Goal: Transaction & Acquisition: Purchase product/service

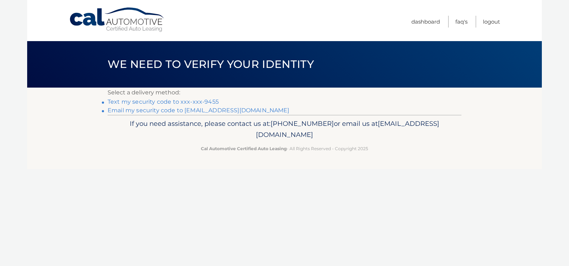
click at [173, 108] on link "Email my security code to r********@optonline.net" at bounding box center [199, 110] width 182 height 7
click at [460, 150] on div "If you need assistance, please contact us at: 609-807-3200 or email us at Custo…" at bounding box center [285, 135] width 354 height 40
click at [332, 95] on p "Select a delivery method:" at bounding box center [285, 93] width 354 height 10
click at [181, 109] on link "Email my security code to [EMAIL_ADDRESS][DOMAIN_NAME]" at bounding box center [199, 110] width 182 height 7
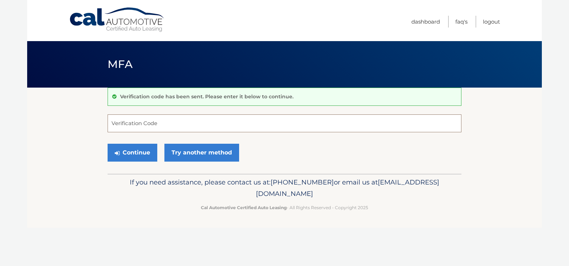
click at [156, 127] on input "Verification Code" at bounding box center [285, 123] width 354 height 18
type input "569491"
click at [108, 144] on button "Continue" at bounding box center [133, 153] width 50 height 18
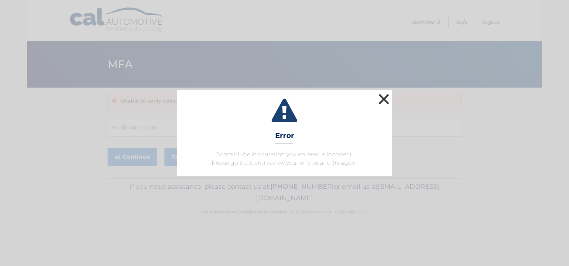
click at [384, 99] on button "×" at bounding box center [384, 99] width 14 height 14
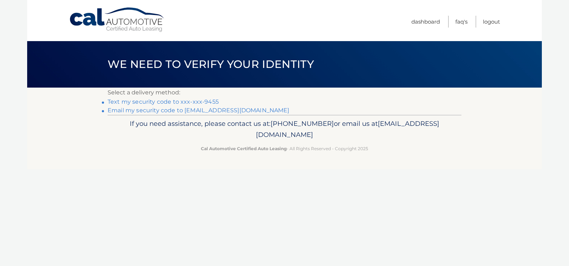
click at [186, 101] on link "Text my security code to xxx-xxx-9455" at bounding box center [163, 101] width 111 height 7
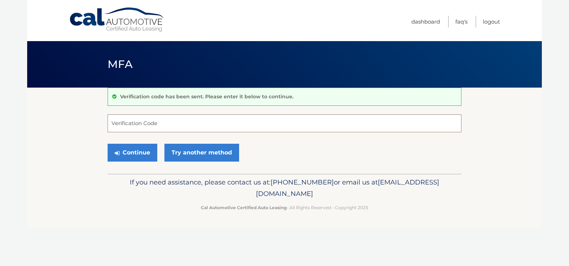
click at [184, 127] on input "Verification Code" at bounding box center [285, 123] width 354 height 18
type input "792973"
click at [108, 144] on button "Continue" at bounding box center [133, 153] width 50 height 18
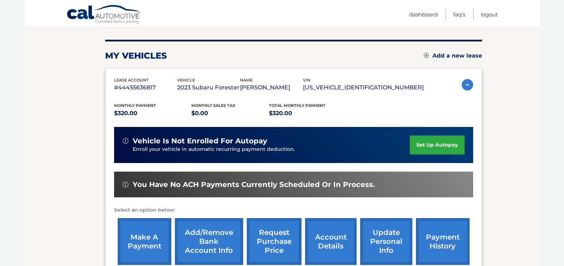
scroll to position [79, 0]
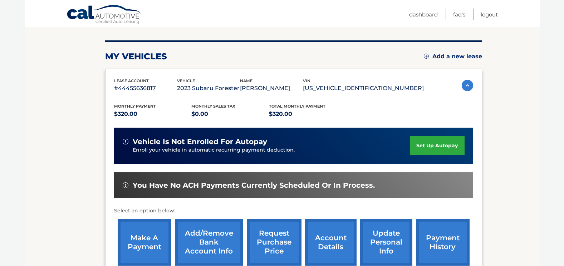
click at [161, 250] on link "make a payment" at bounding box center [145, 242] width 54 height 47
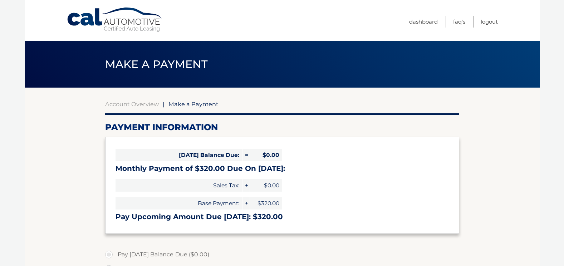
select select "YjlhNTY3M2EtZGEwYi00NThmLWI4ZGQtMWJhNzQ2YzJlZDdl"
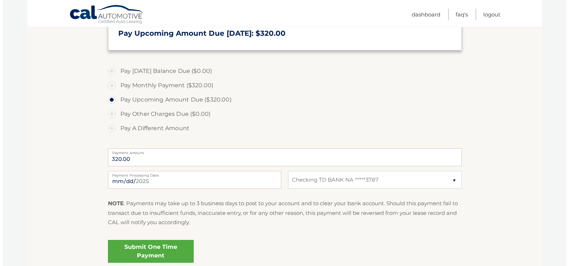
scroll to position [245, 0]
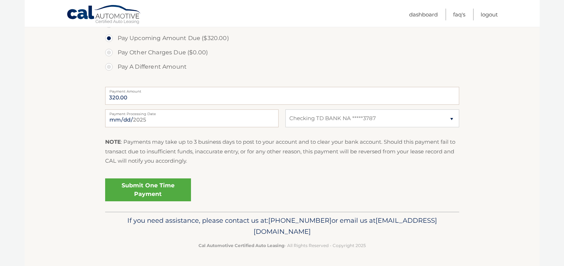
click at [163, 191] on link "Submit One Time Payment" at bounding box center [148, 189] width 86 height 23
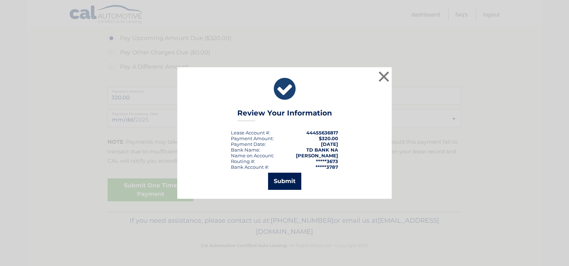
click at [294, 181] on button "Submit" at bounding box center [284, 181] width 33 height 17
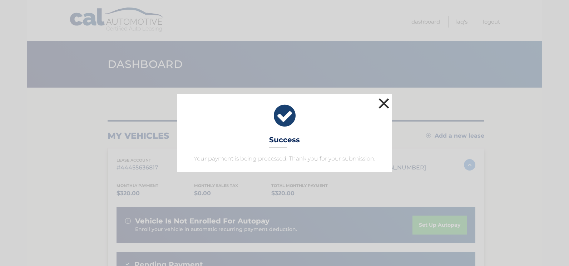
click at [387, 100] on button "×" at bounding box center [384, 103] width 14 height 14
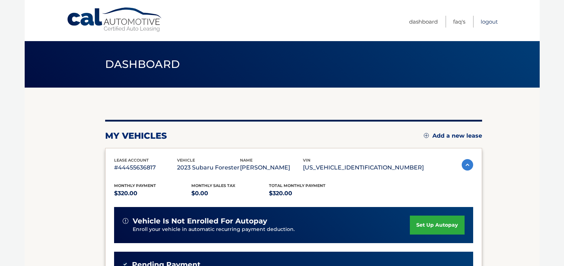
click at [494, 16] on link "Logout" at bounding box center [488, 22] width 17 height 12
